Goal: Register for event/course

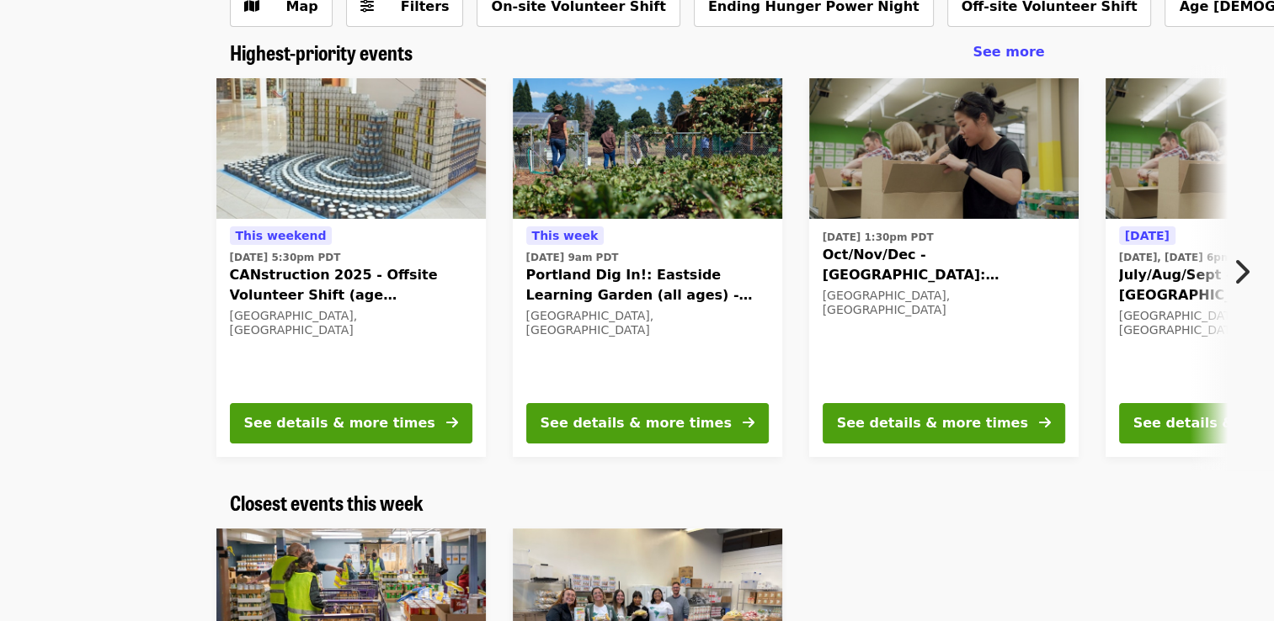
scroll to position [136, 0]
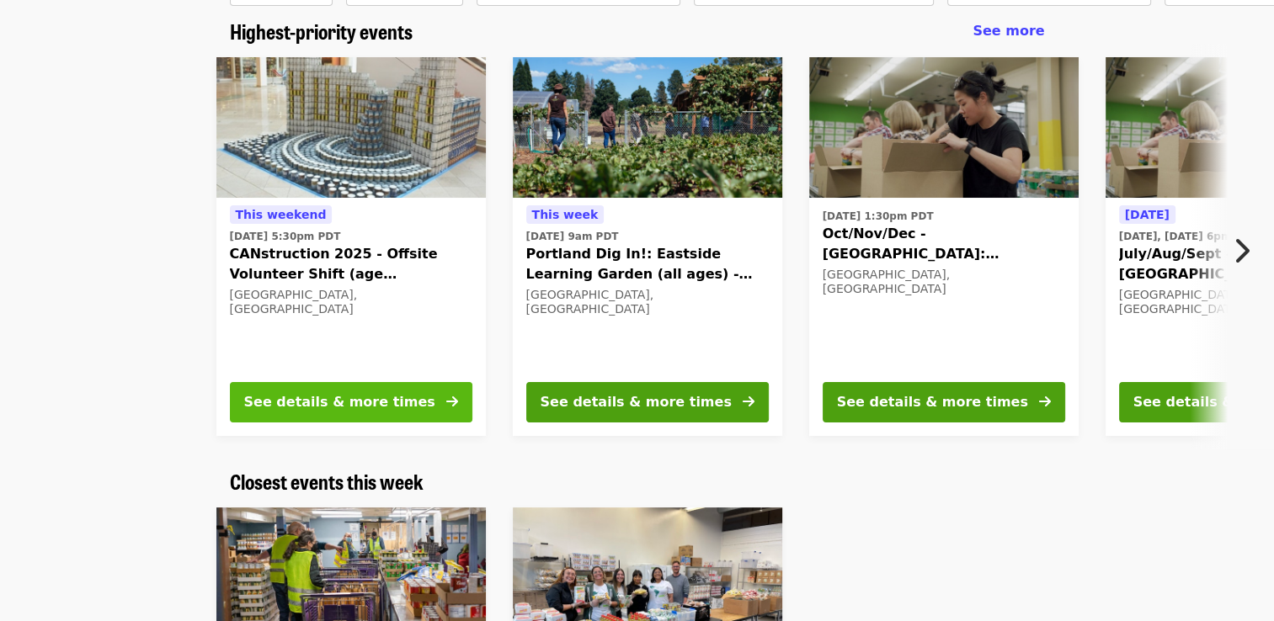
click at [449, 403] on icon "arrow-right icon" at bounding box center [452, 402] width 12 height 16
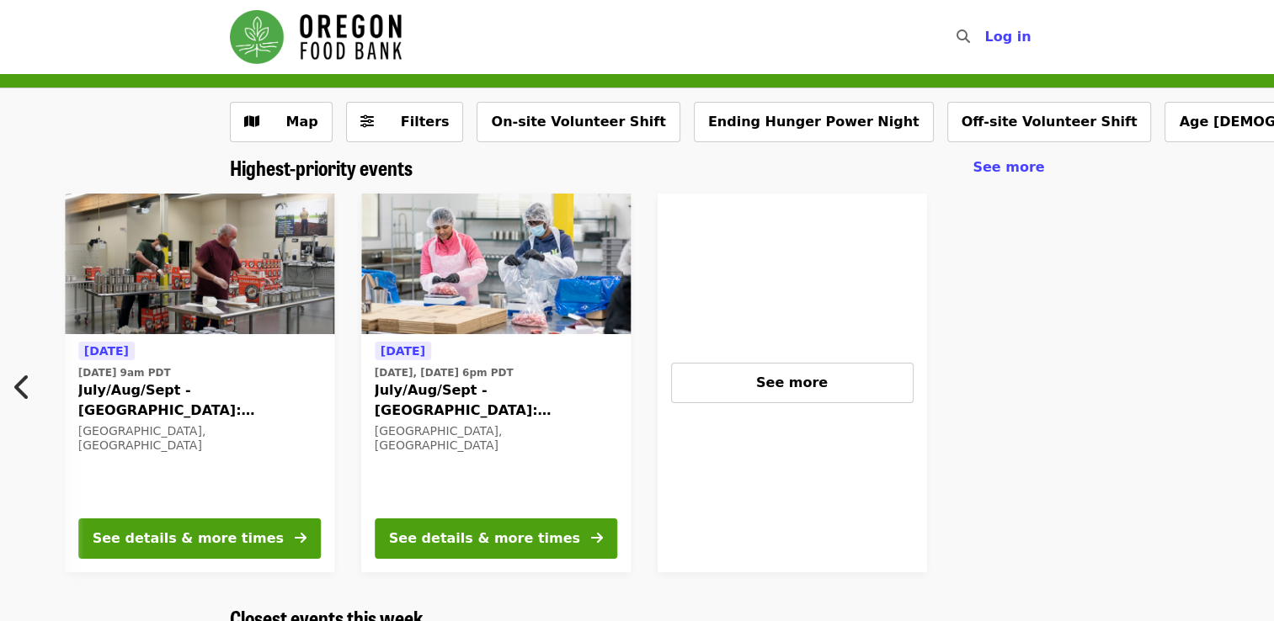
scroll to position [0, 1347]
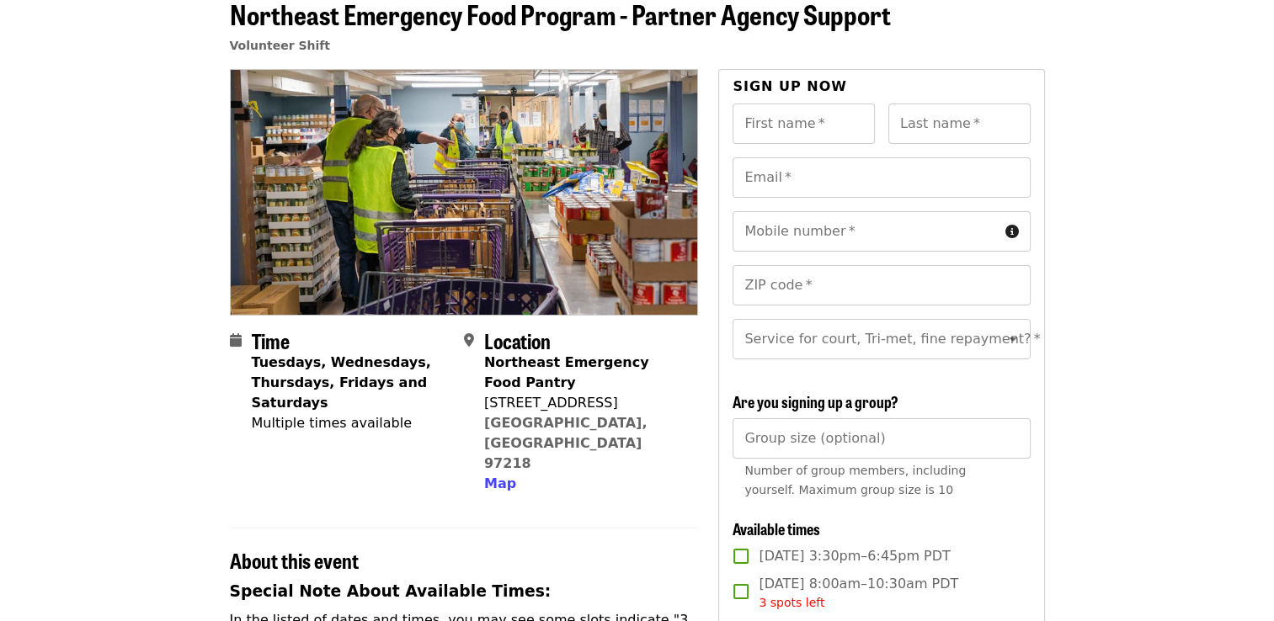
scroll to position [81, 0]
